Goal: Task Accomplishment & Management: Complete application form

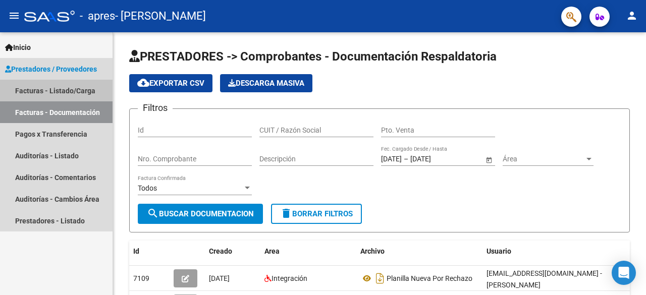
click at [79, 91] on link "Facturas - Listado/Carga" at bounding box center [56, 91] width 113 height 22
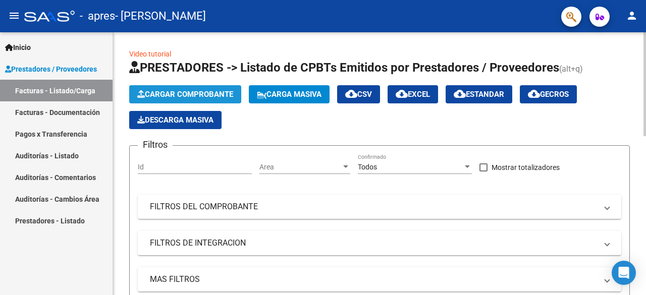
click at [179, 92] on span "Cargar Comprobante" at bounding box center [185, 94] width 96 height 9
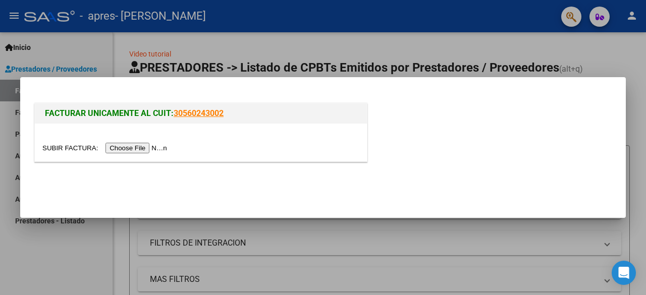
click at [153, 148] on input "file" at bounding box center [106, 148] width 128 height 11
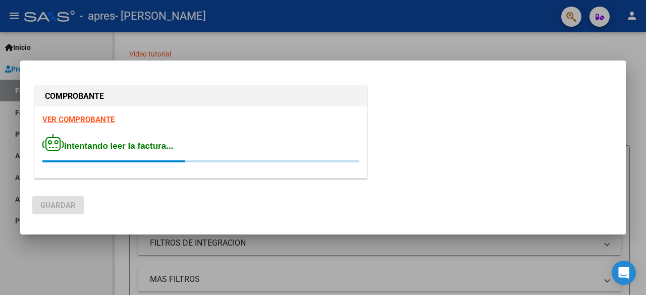
click at [507, 242] on div at bounding box center [323, 147] width 646 height 295
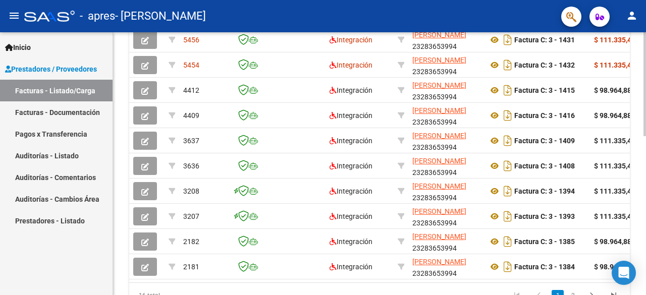
scroll to position [348, 0]
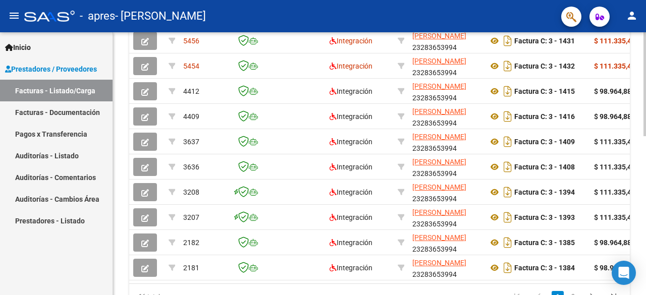
click at [646, 245] on div at bounding box center [645, 225] width 3 height 104
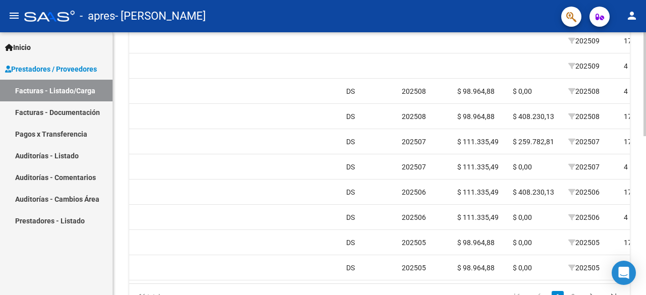
scroll to position [0, 1314]
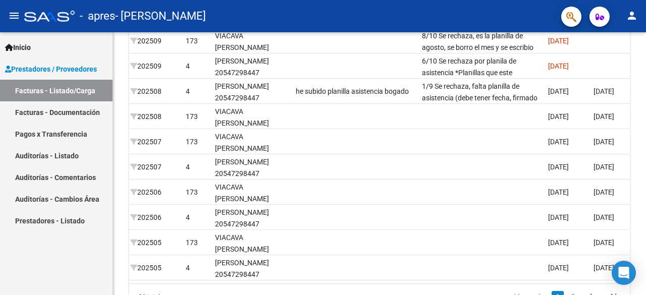
click at [57, 89] on link "Facturas - Listado/Carga" at bounding box center [56, 91] width 113 height 22
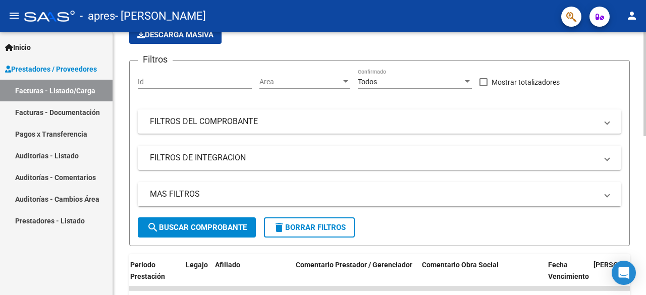
click at [644, 127] on div at bounding box center [645, 163] width 3 height 263
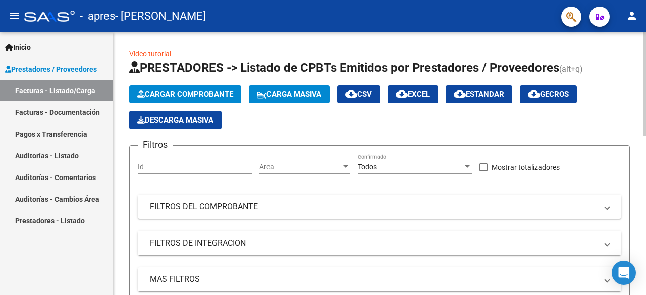
click at [646, 77] on div at bounding box center [645, 84] width 3 height 104
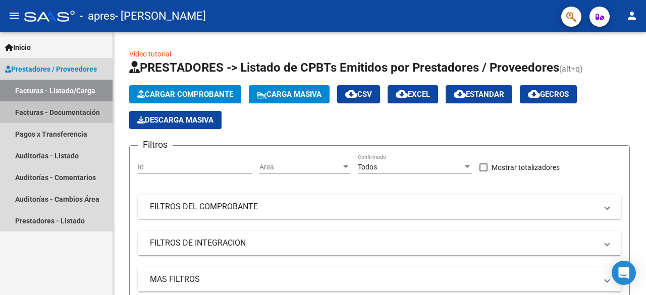
click at [66, 114] on link "Facturas - Documentación" at bounding box center [56, 112] width 113 height 22
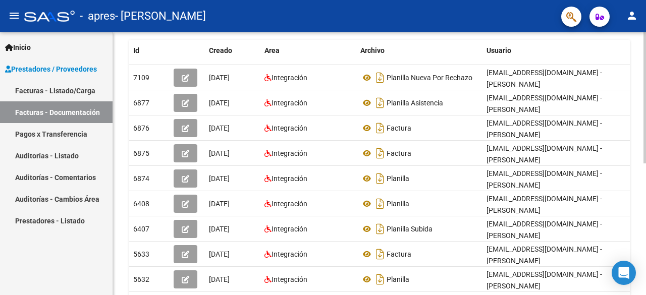
scroll to position [264, 0]
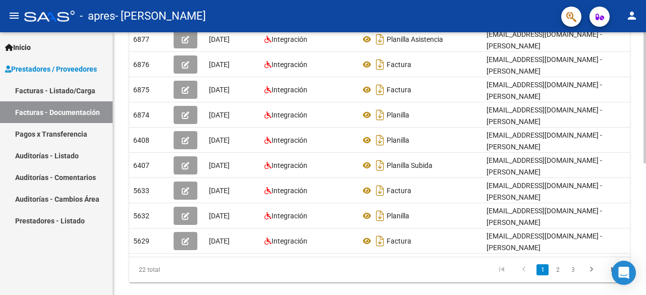
click at [646, 271] on div at bounding box center [645, 220] width 3 height 131
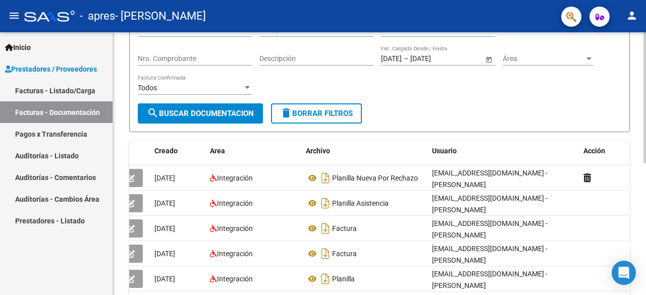
scroll to position [99, 0]
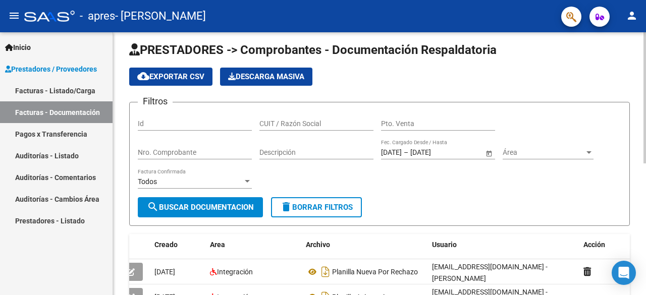
click at [639, 112] on div "PRESTADORES -> Comprobantes - Documentación Respaldatoria cloud_download Export…" at bounding box center [381, 299] width 536 height 547
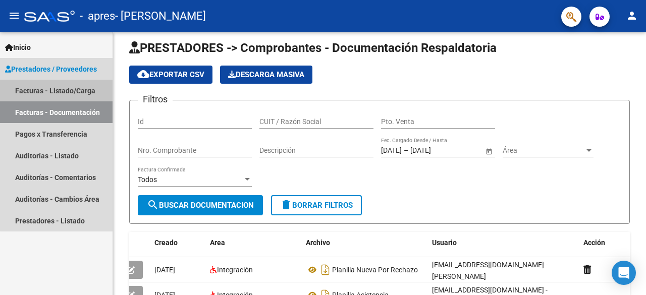
click at [64, 91] on link "Facturas - Listado/Carga" at bounding box center [56, 91] width 113 height 22
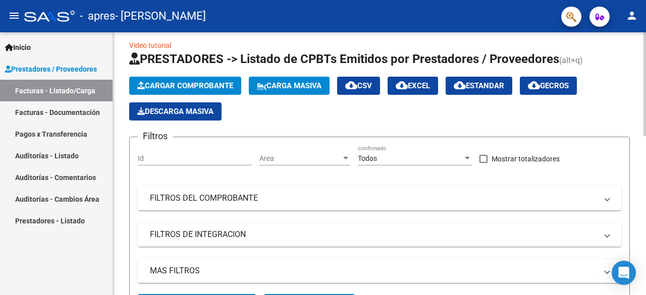
click at [644, 94] on div at bounding box center [645, 88] width 3 height 104
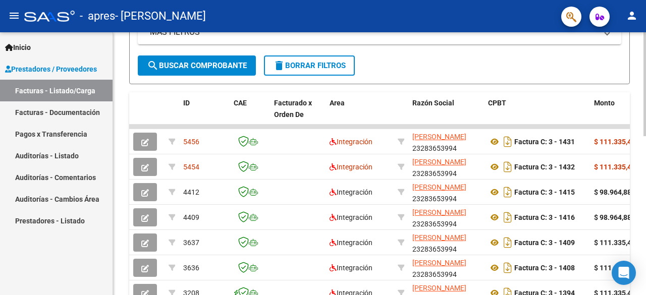
scroll to position [249, 0]
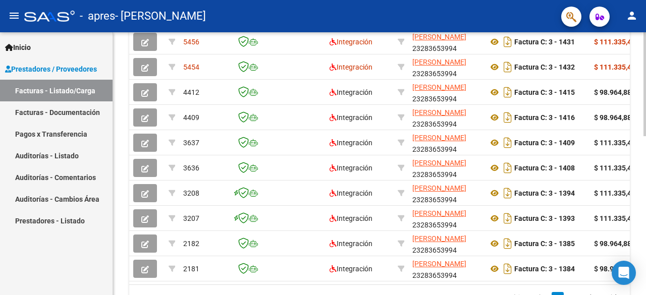
click at [646, 237] on div at bounding box center [645, 224] width 3 height 104
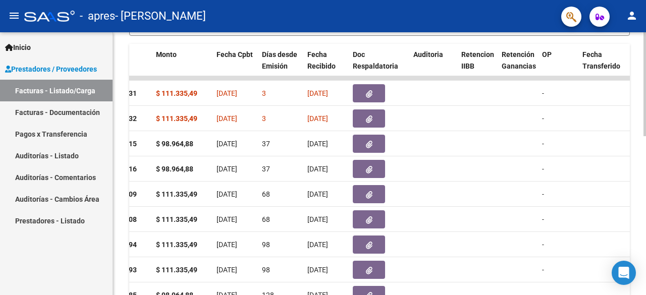
scroll to position [293, 0]
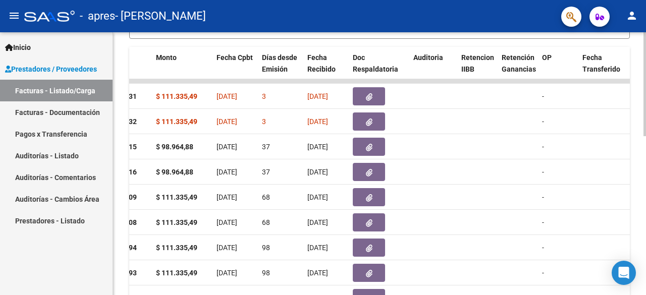
click at [646, 208] on div at bounding box center [645, 202] width 3 height 104
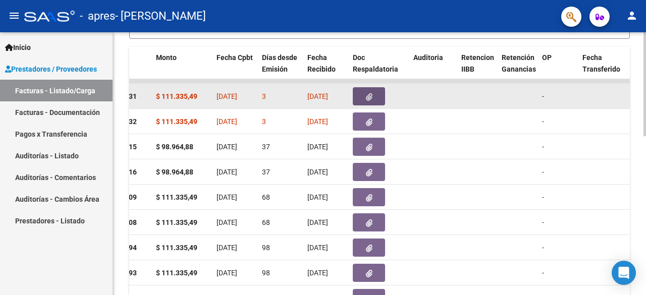
click at [366, 96] on icon "button" at bounding box center [369, 97] width 7 height 8
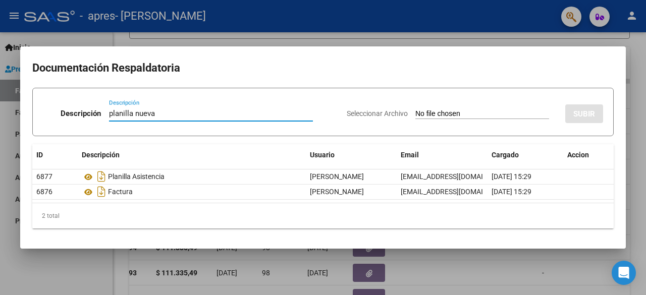
type input "planilla nueva"
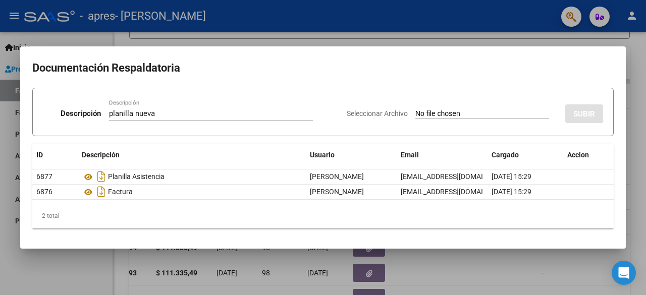
click at [439, 109] on div "Seleccionar Archivo SUBIR" at bounding box center [475, 111] width 256 height 31
click at [396, 113] on app-file-uploader "Seleccionar Archivo" at bounding box center [452, 113] width 210 height 9
click at [418, 116] on input "Seleccionar Archivo" at bounding box center [482, 115] width 134 height 10
type input "C:\fakepath\planilla nueva.pdf"
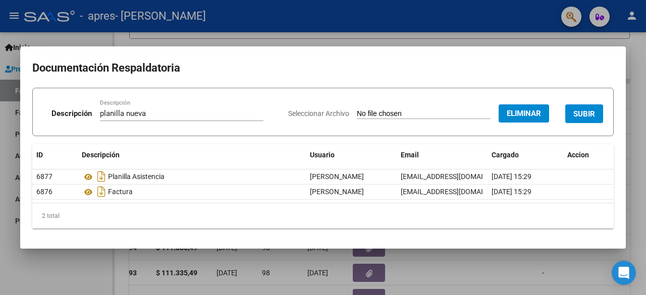
click at [585, 115] on span "SUBIR" at bounding box center [584, 114] width 22 height 9
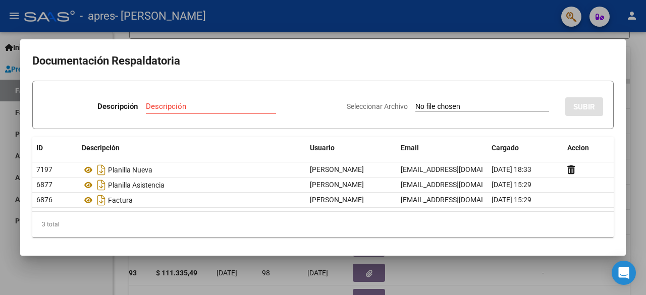
click at [560, 281] on div at bounding box center [323, 147] width 646 height 295
